Goal: Task Accomplishment & Management: Use online tool/utility

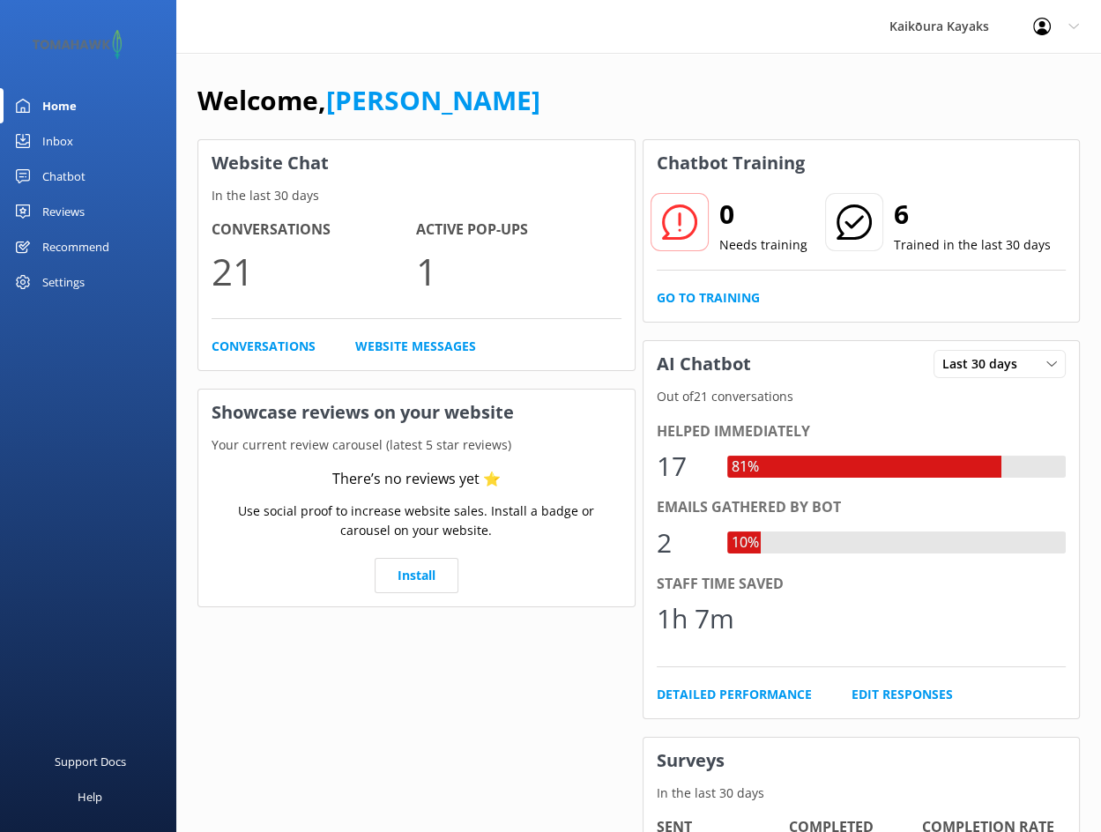
click at [61, 139] on div "Inbox" at bounding box center [57, 140] width 31 height 35
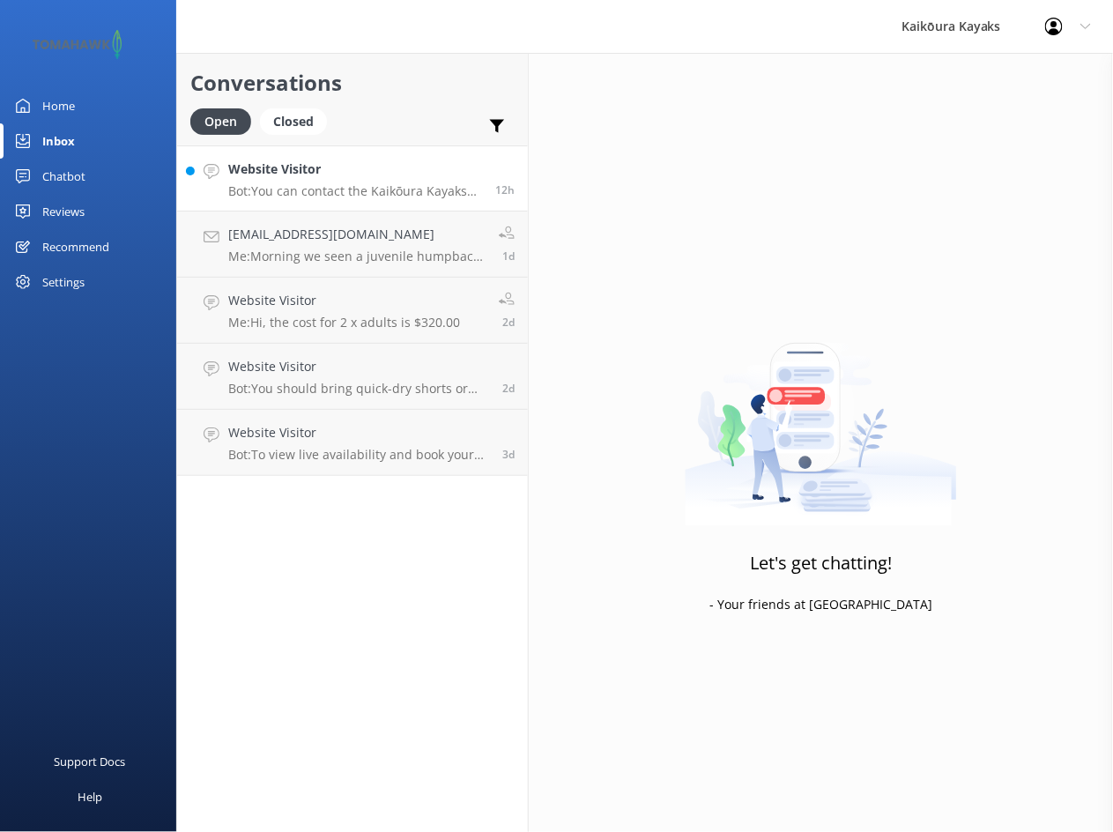
click at [380, 191] on p "Bot: You can contact the Kaikōura Kayaks team at [PHONE_NUMBER] or [PHONE_NUMBE…" at bounding box center [355, 191] width 254 height 16
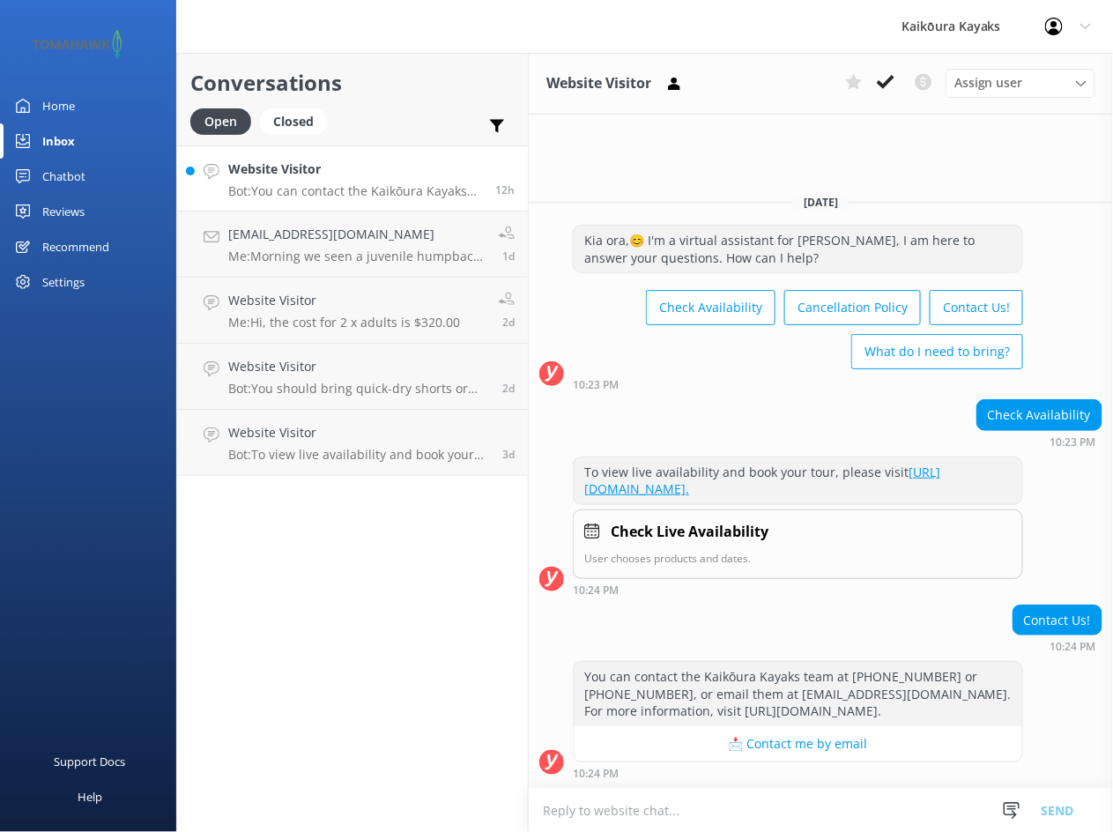
scroll to position [1, 0]
click at [390, 254] on p "Me: Morning we seen a juvenile humpback whale [DATE]:)" at bounding box center [356, 257] width 257 height 16
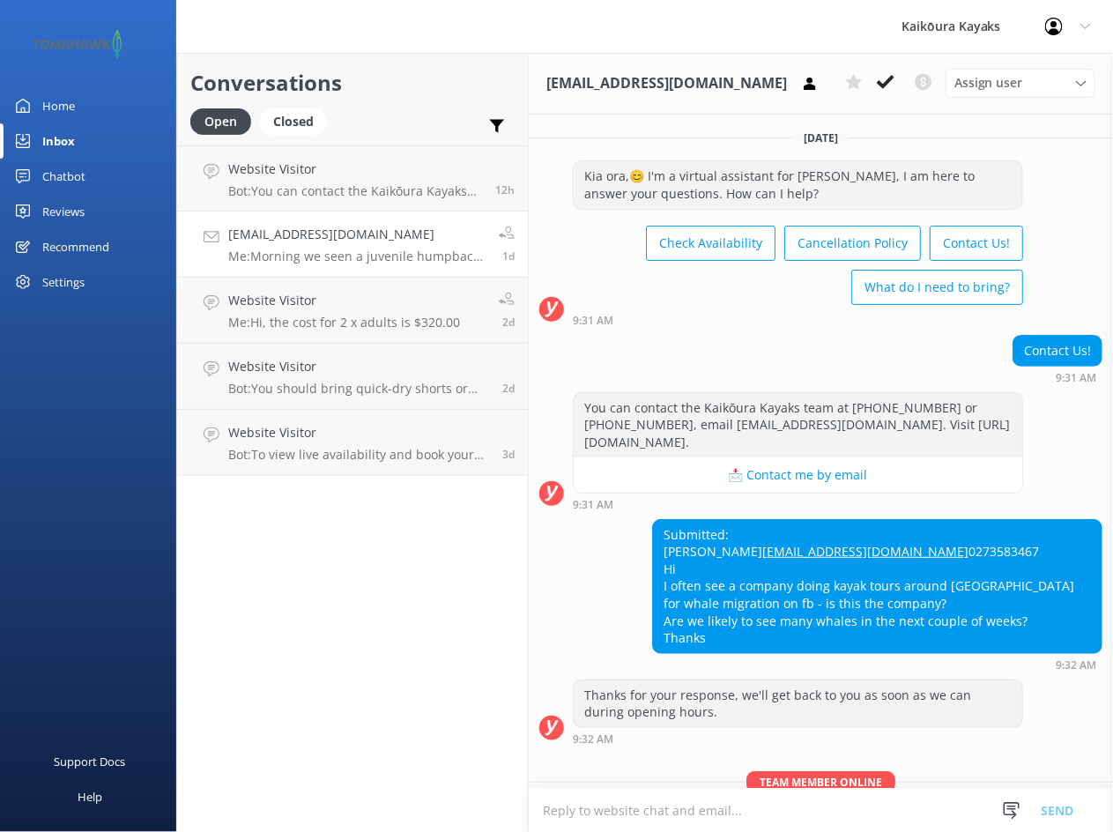
scroll to position [400, 0]
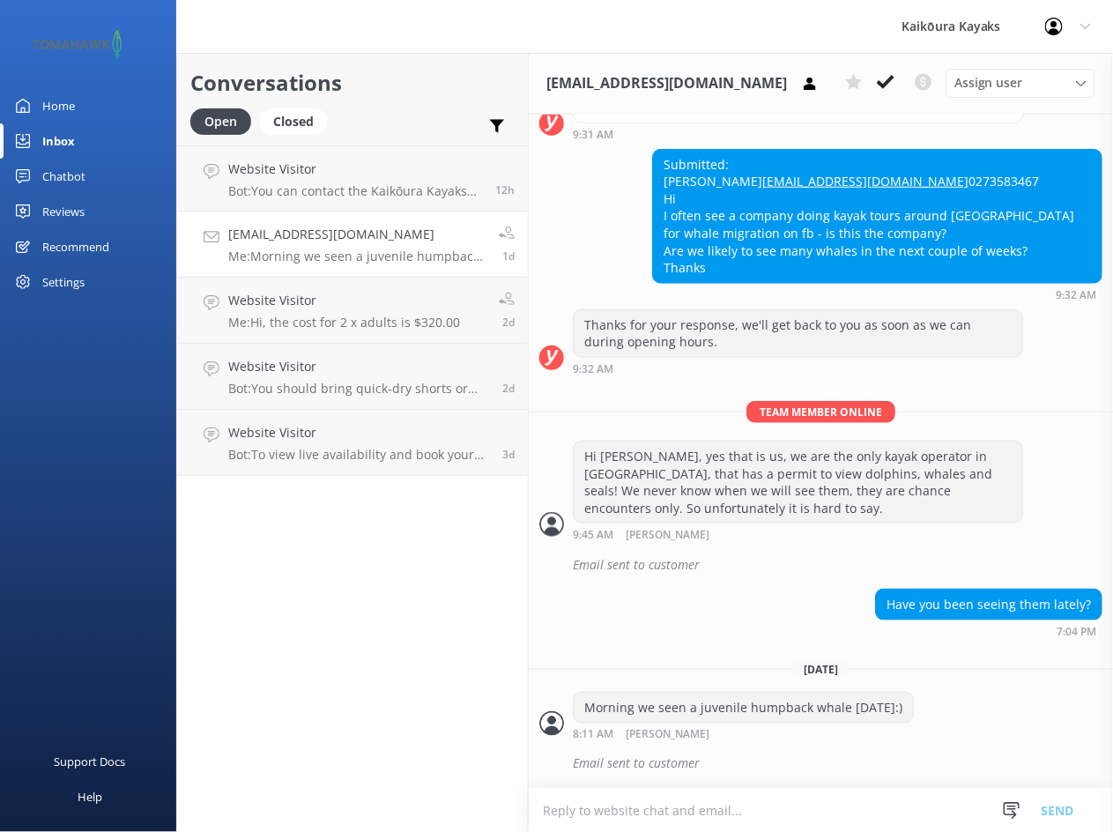
click at [62, 170] on div "Chatbot" at bounding box center [63, 176] width 43 height 35
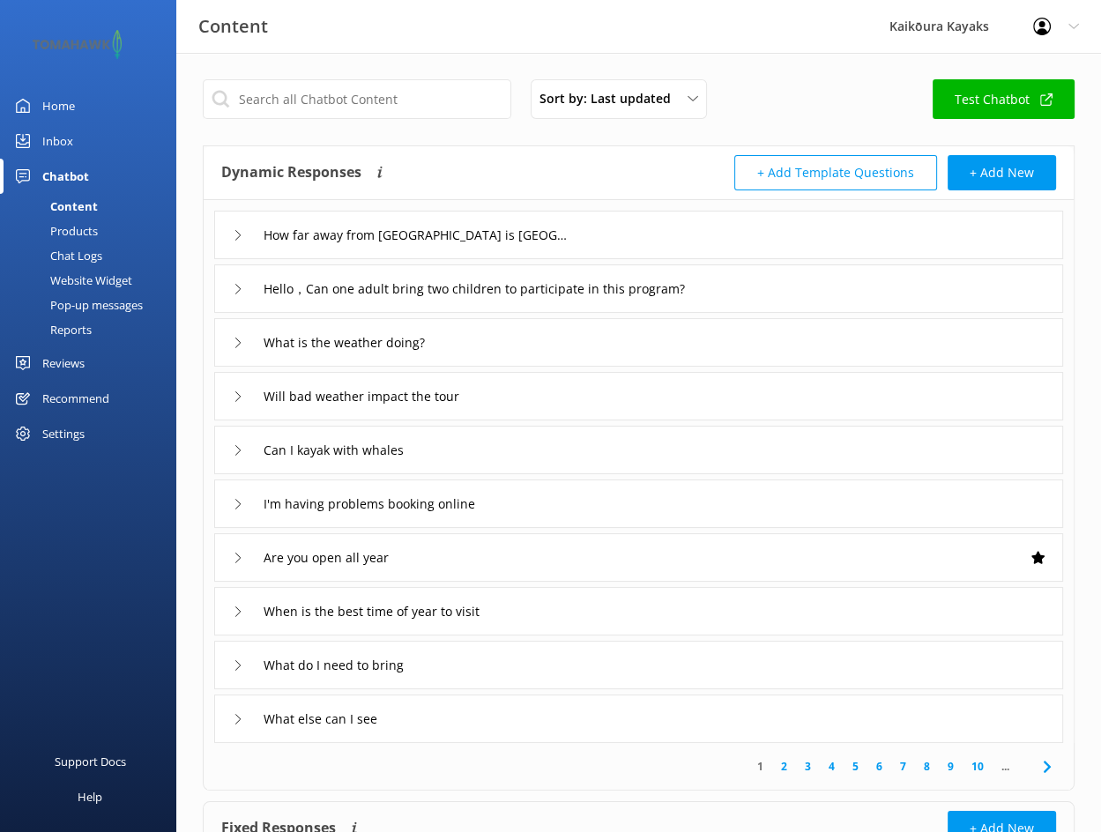
click at [76, 252] on div "Chat Logs" at bounding box center [57, 255] width 92 height 25
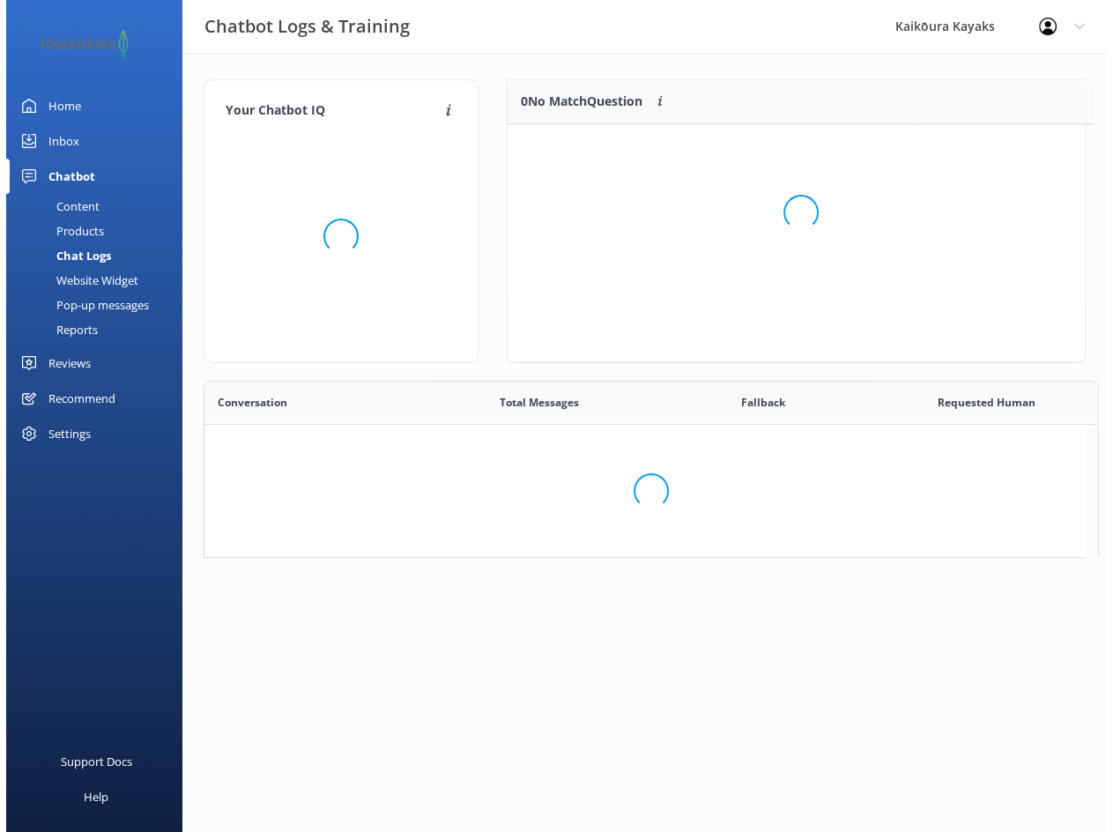
scroll to position [206, 564]
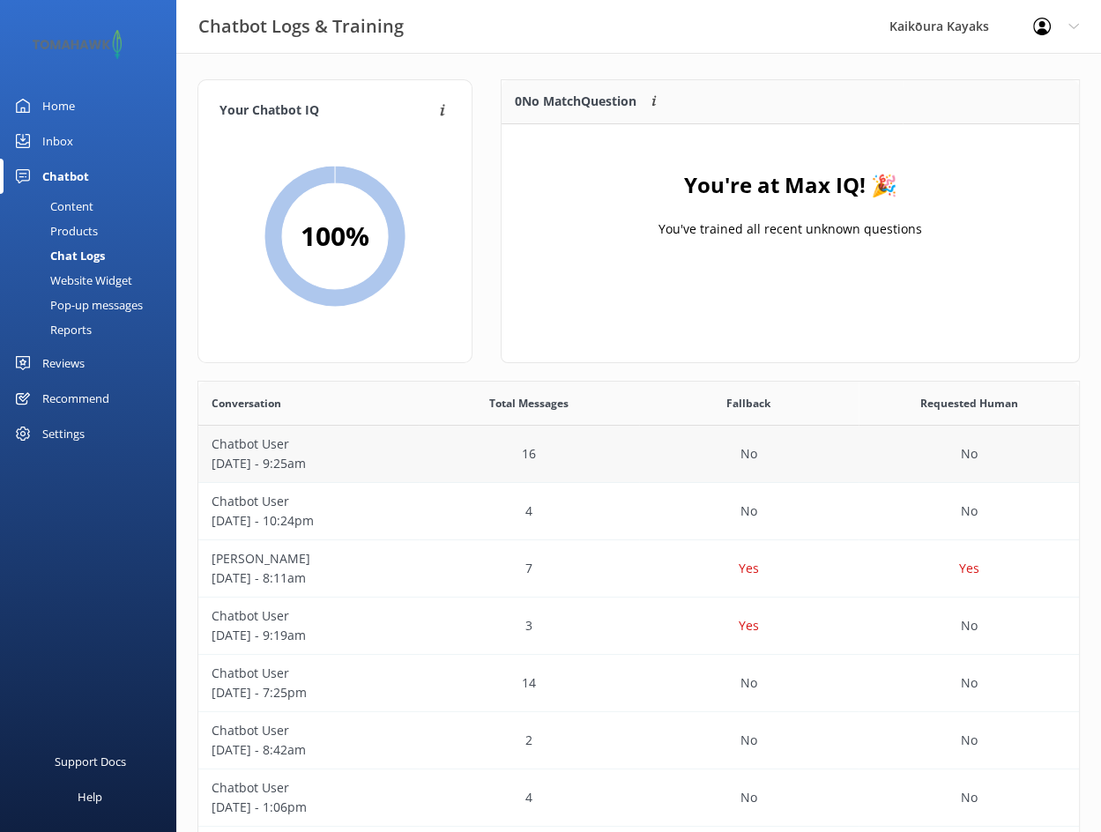
click at [387, 454] on p "[DATE] - 9:25am" at bounding box center [309, 463] width 194 height 19
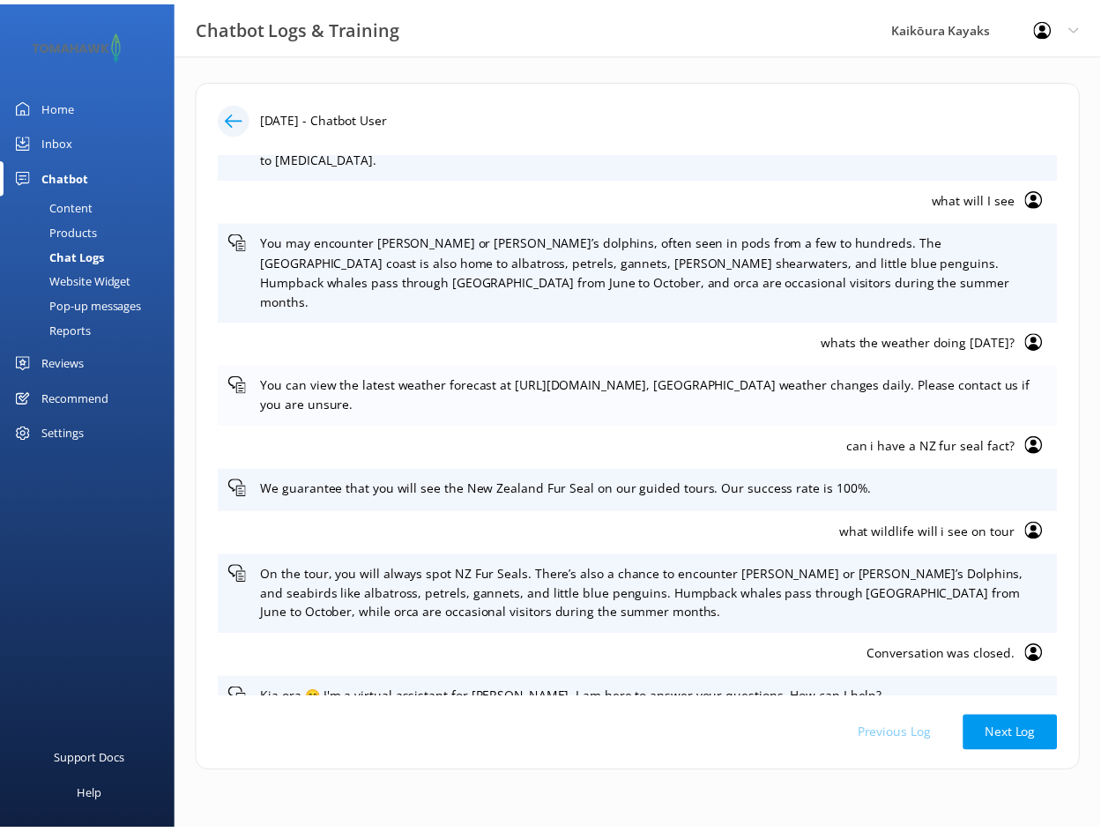
scroll to position [495, 0]
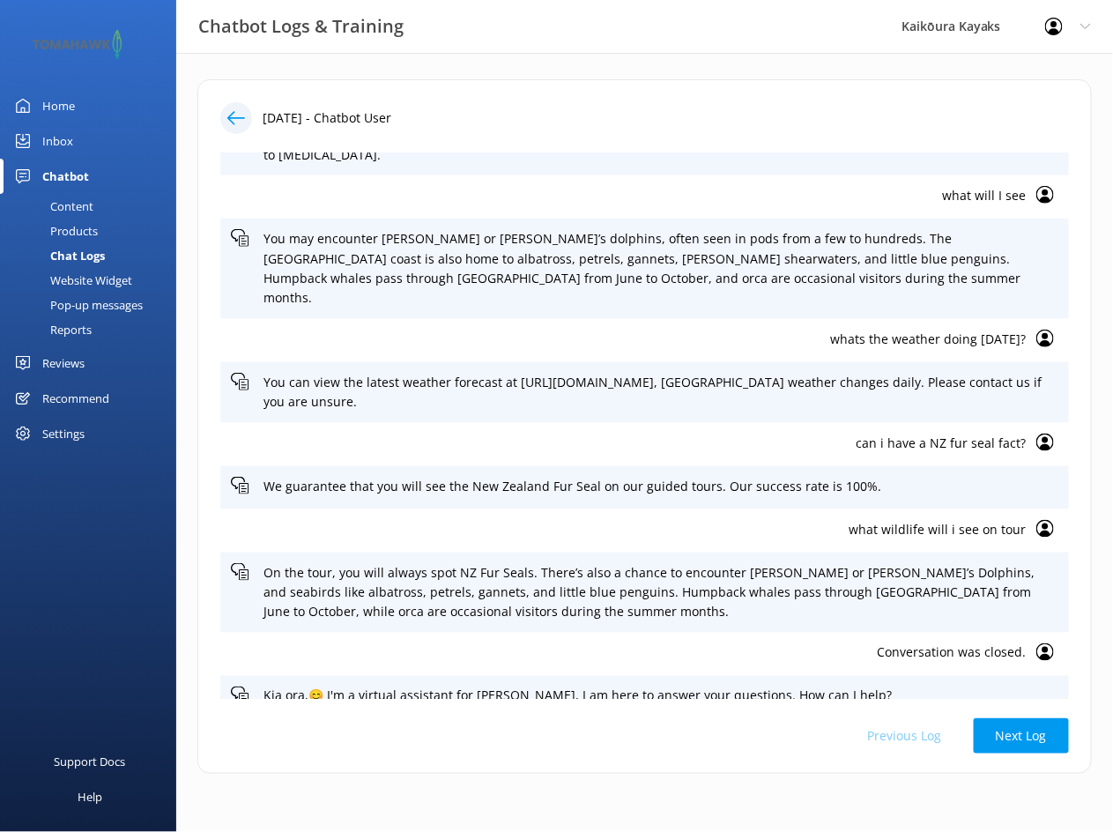
click at [57, 144] on div "Inbox" at bounding box center [57, 140] width 31 height 35
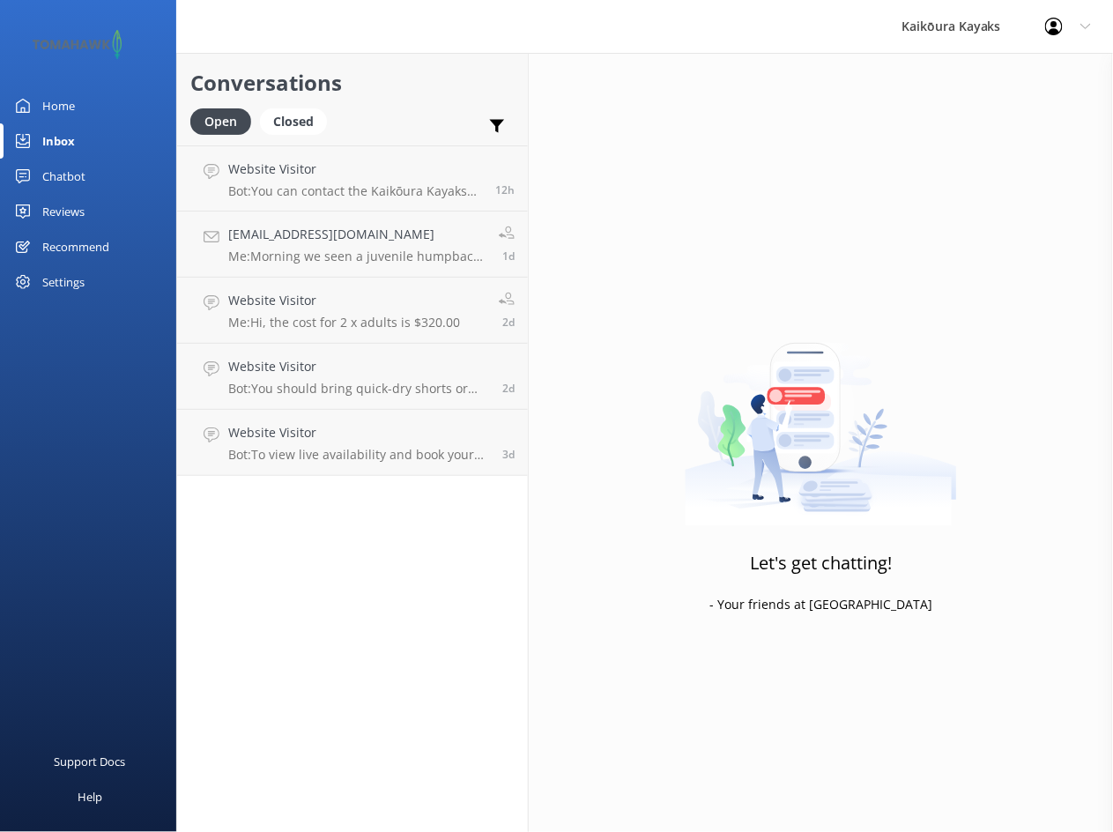
click at [57, 108] on div "Home" at bounding box center [58, 105] width 33 height 35
